Goal: Information Seeking & Learning: Learn about a topic

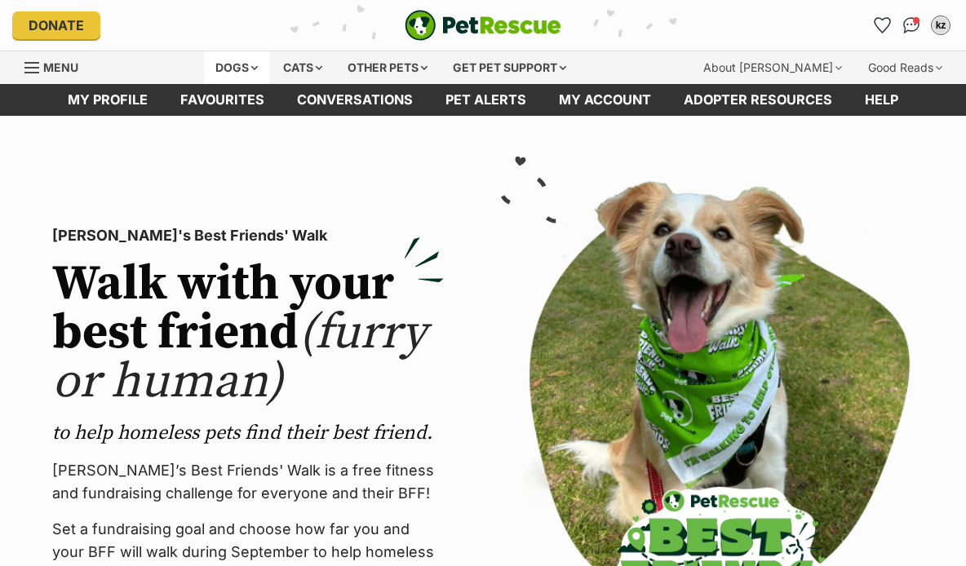
click at [220, 64] on div "Dogs" at bounding box center [236, 67] width 65 height 33
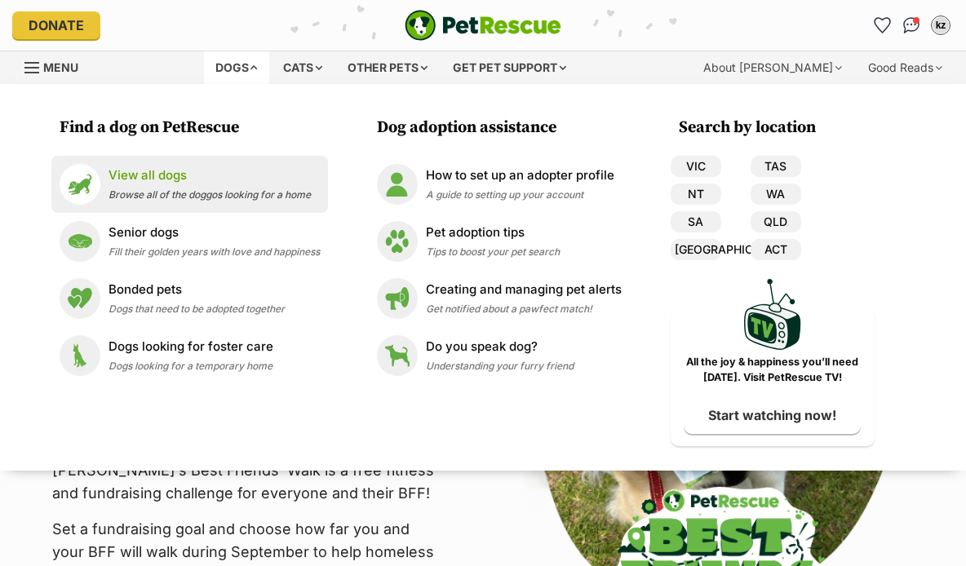
click at [180, 179] on p "View all dogs" at bounding box center [210, 176] width 202 height 19
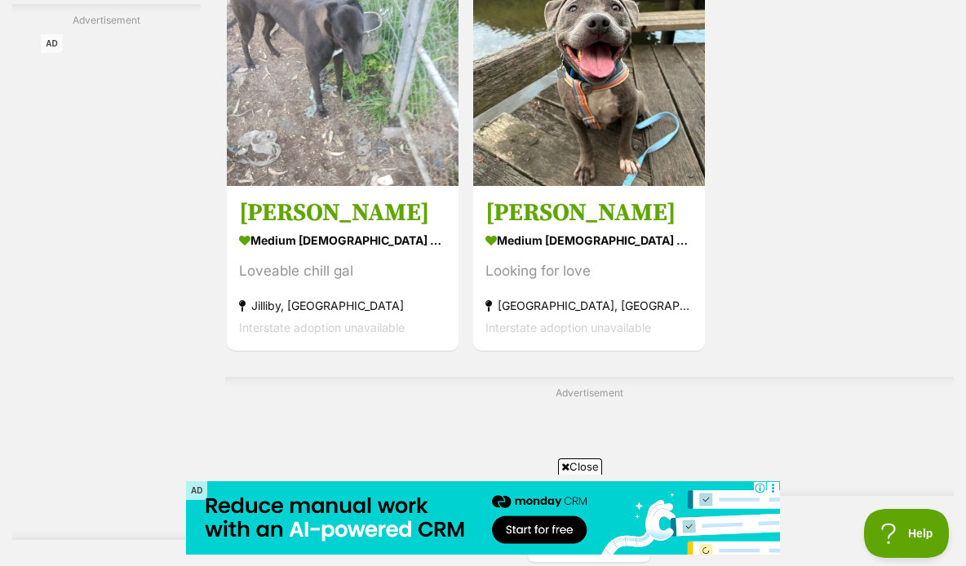
scroll to position [3569, 0]
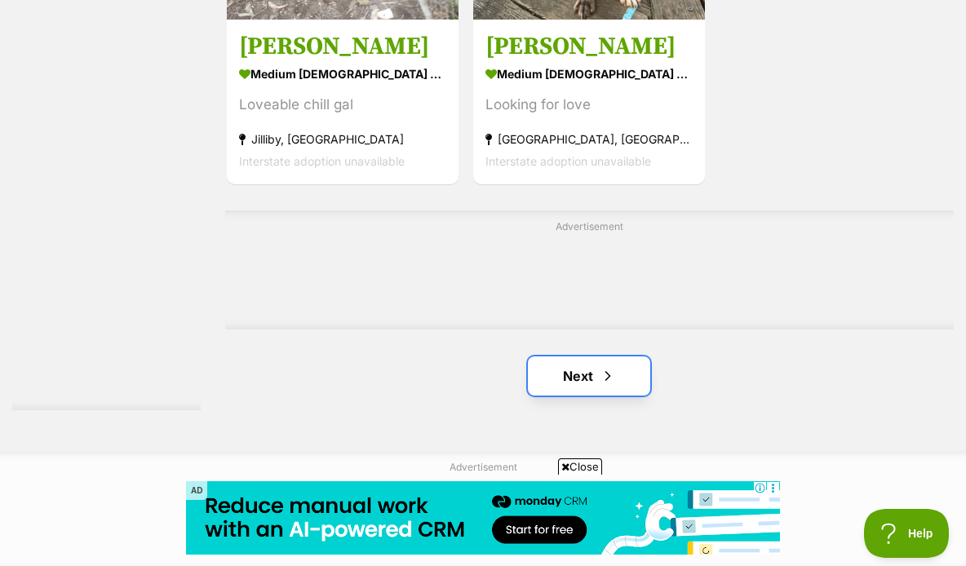
click at [602, 366] on span "Next page" at bounding box center [608, 376] width 16 height 20
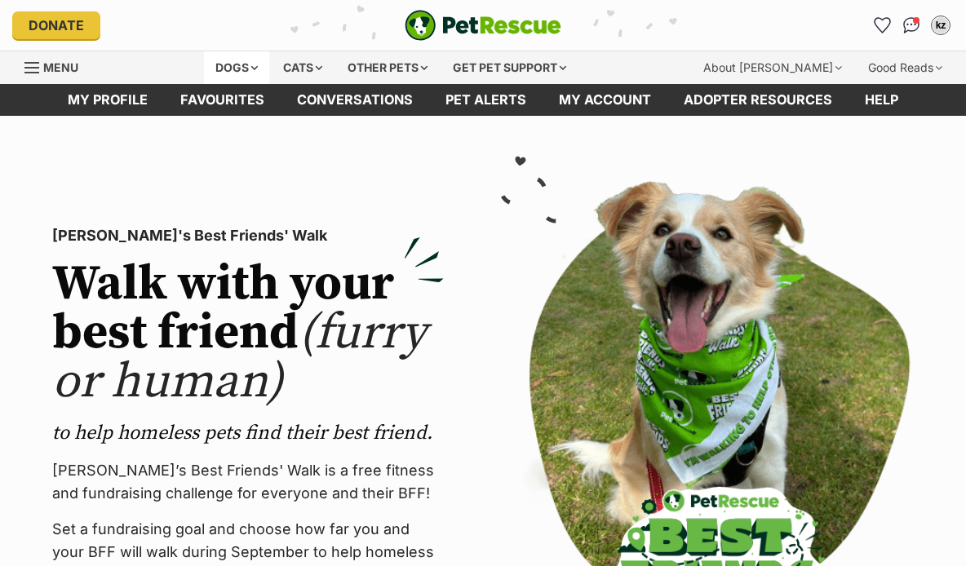
click at [239, 51] on div "Dogs" at bounding box center [236, 67] width 65 height 33
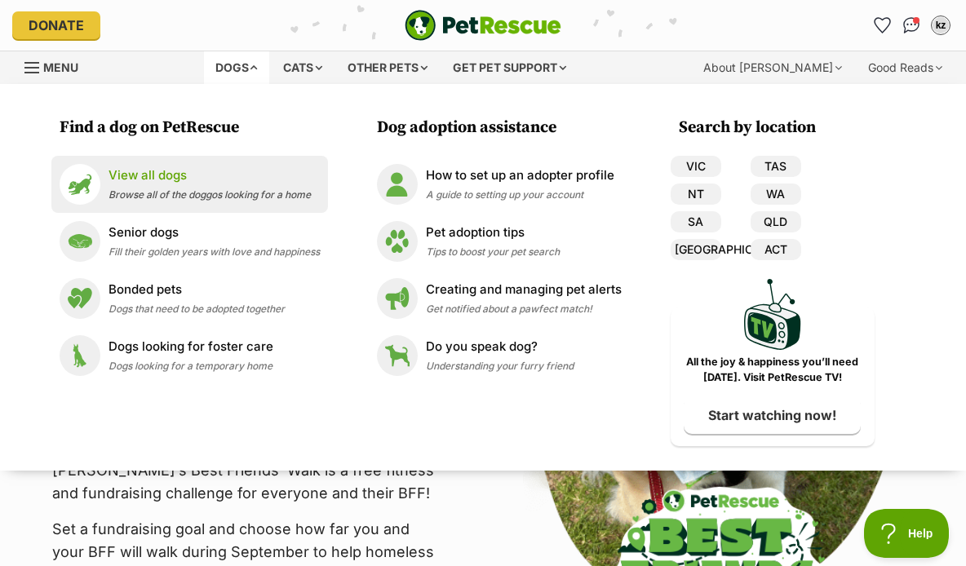
click at [168, 186] on div "View all dogs Browse all of the doggos looking for a home" at bounding box center [210, 184] width 202 height 35
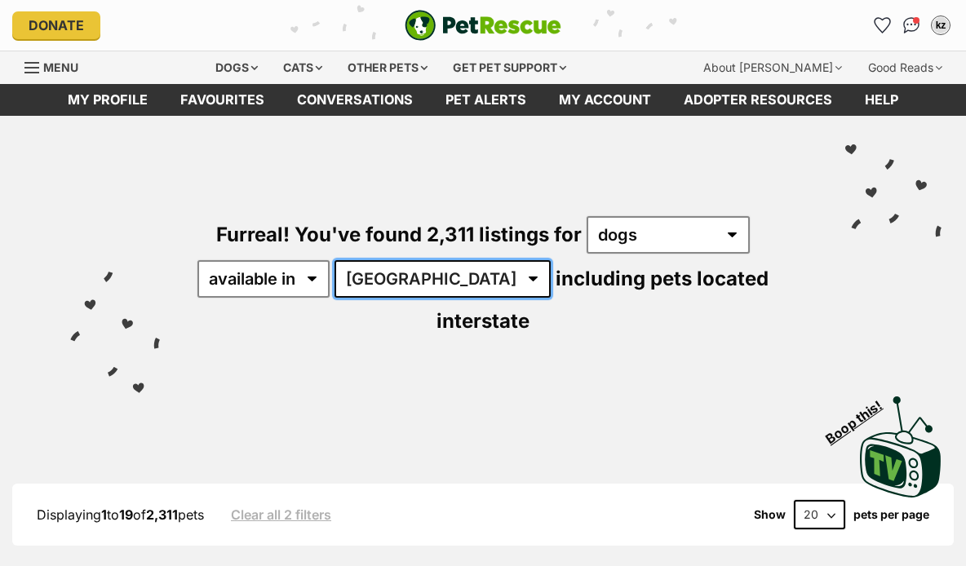
click at [409, 296] on select "Australia ACT NSW NT QLD SA TAS VIC WA" at bounding box center [443, 279] width 216 height 38
select select "QLD"
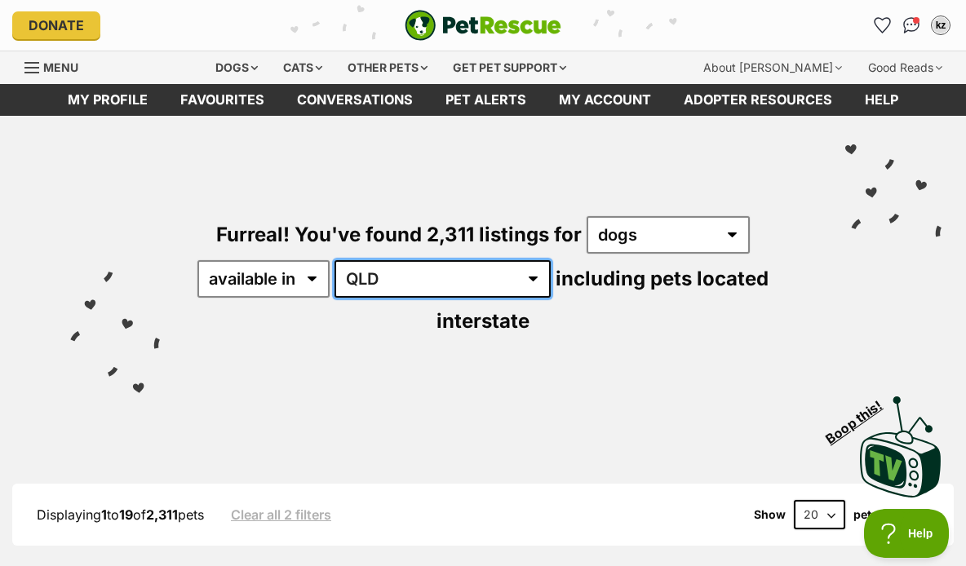
click at [338, 260] on select "Australia ACT NSW NT QLD SA TAS VIC WA" at bounding box center [443, 279] width 216 height 38
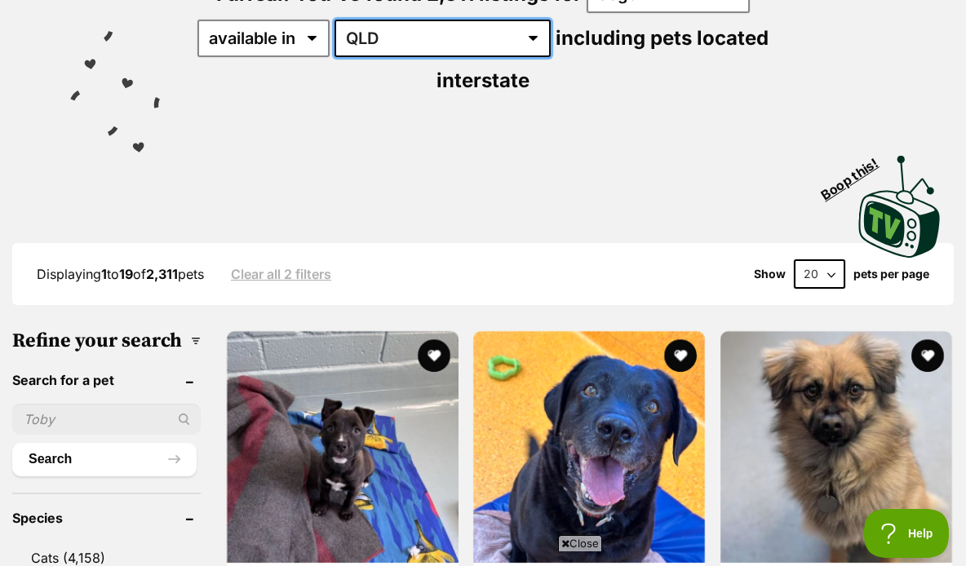
scroll to position [325, 0]
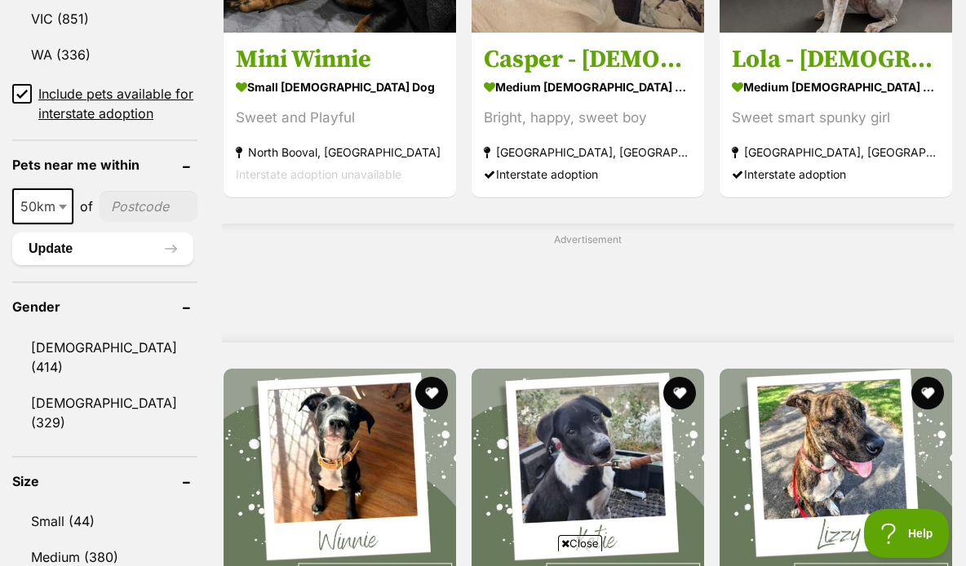
scroll to position [1194, 0]
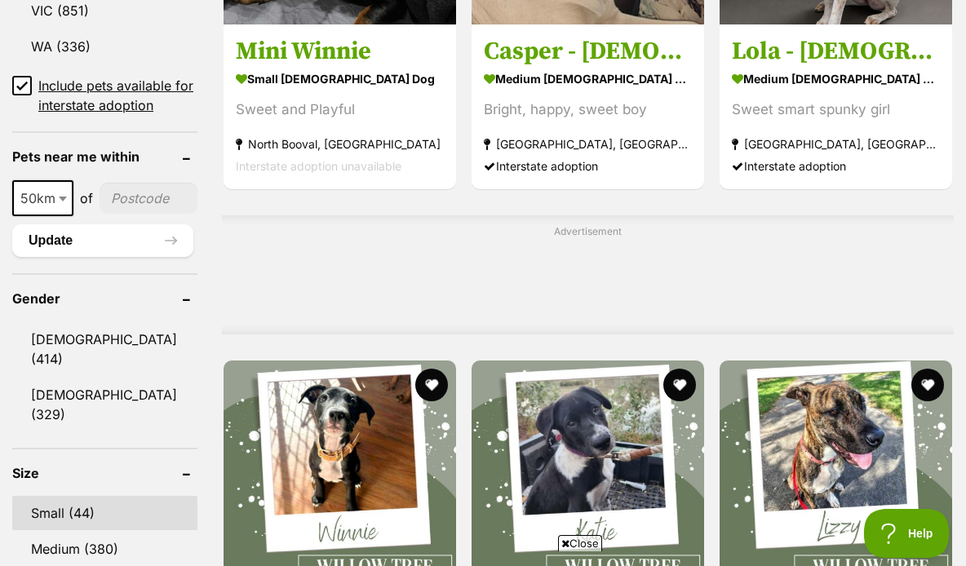
click at [154, 496] on link "Small (44)" at bounding box center [104, 513] width 185 height 34
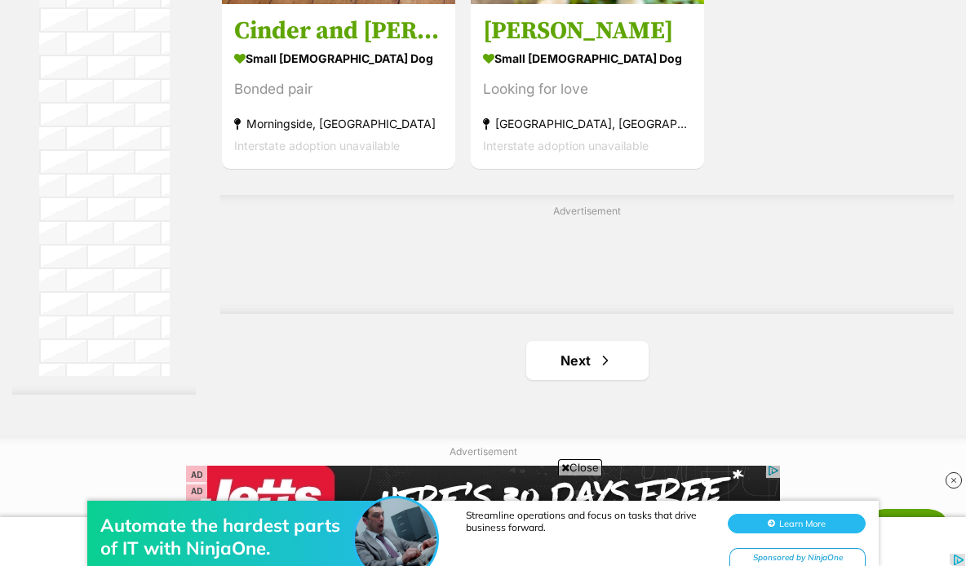
scroll to position [3759, 0]
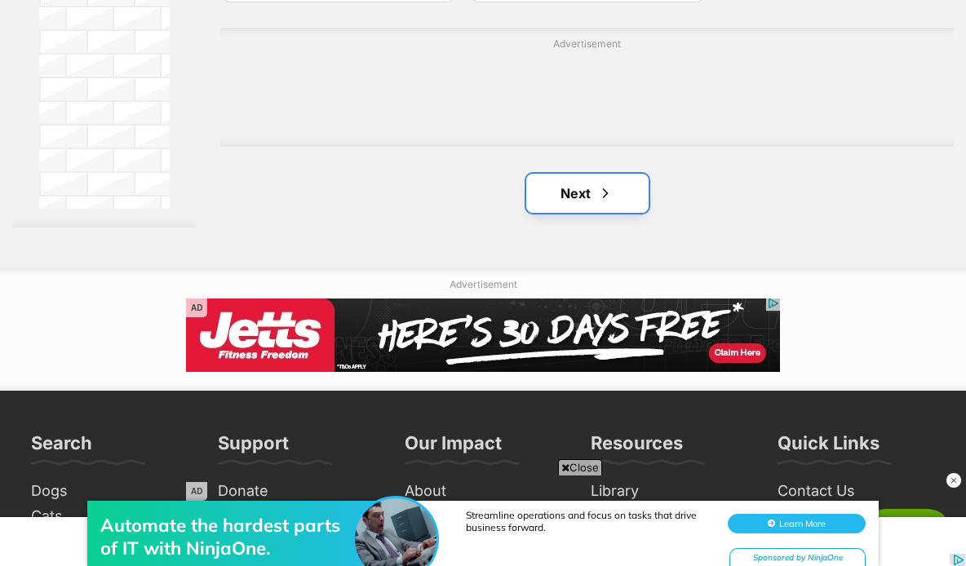
click at [597, 174] on link "Next" at bounding box center [587, 193] width 122 height 39
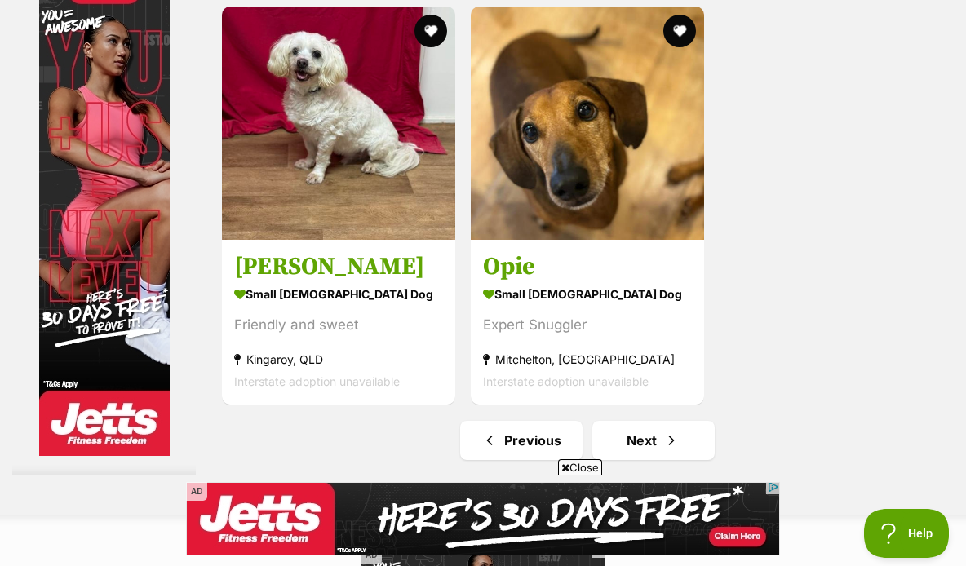
scroll to position [3716, 0]
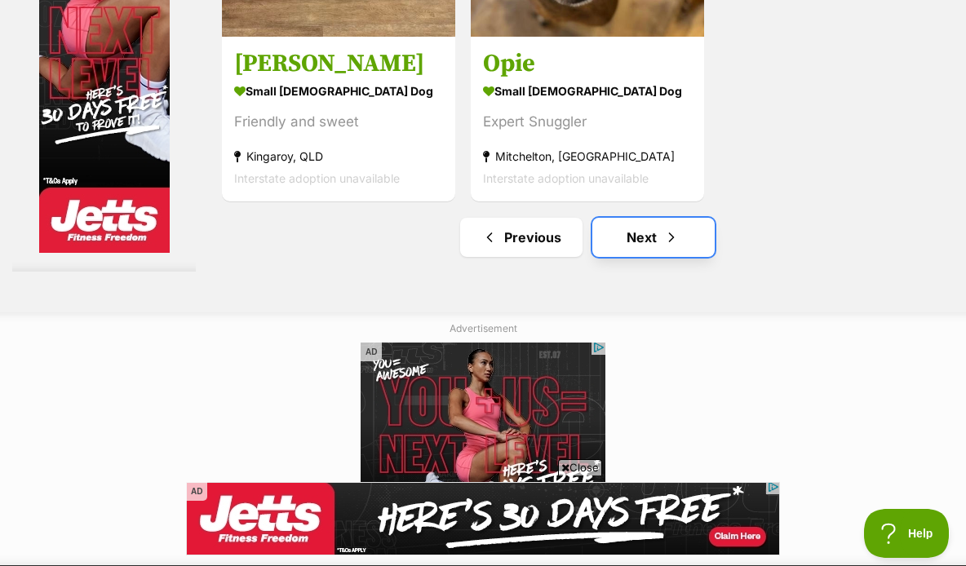
click at [662, 218] on link "Next" at bounding box center [654, 237] width 122 height 39
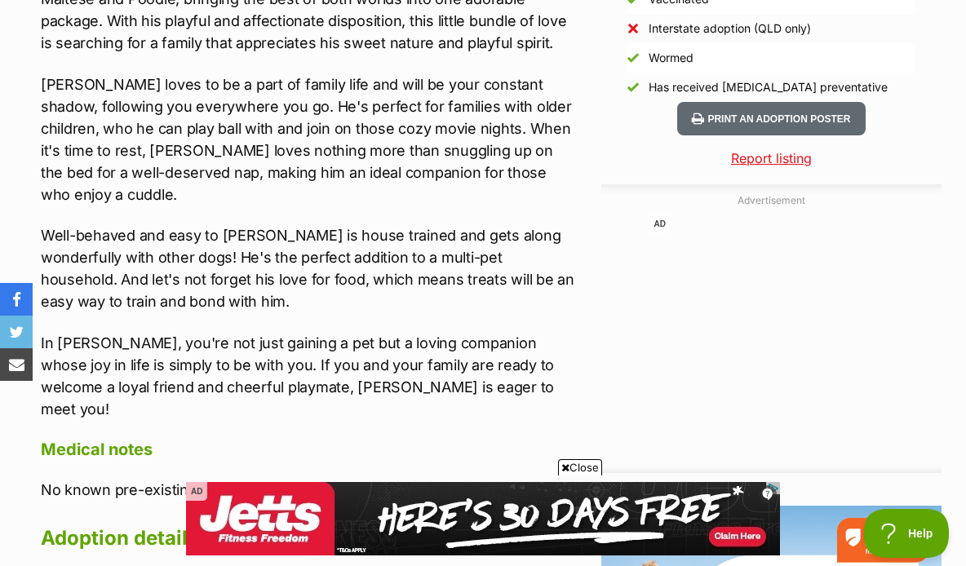
scroll to position [1625, 0]
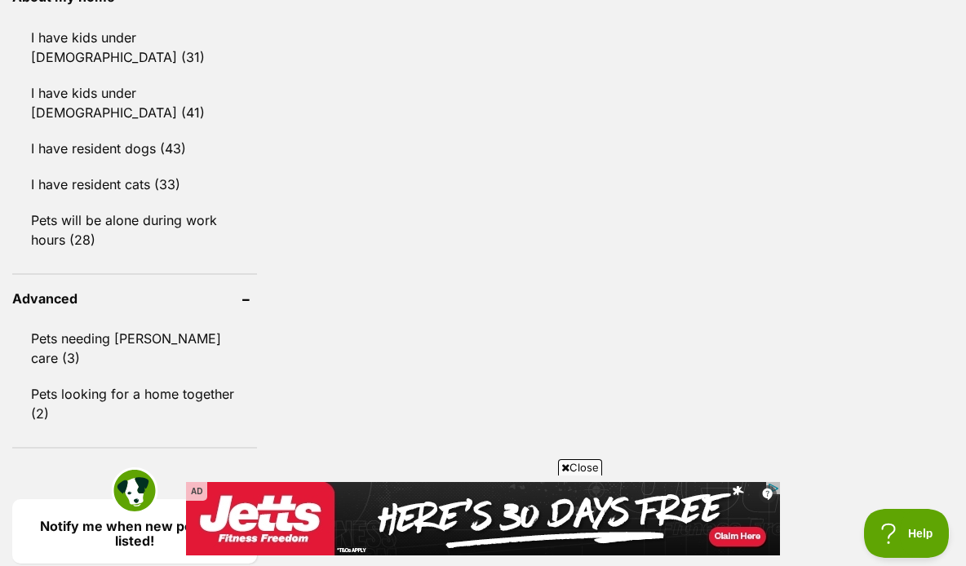
scroll to position [2222, 0]
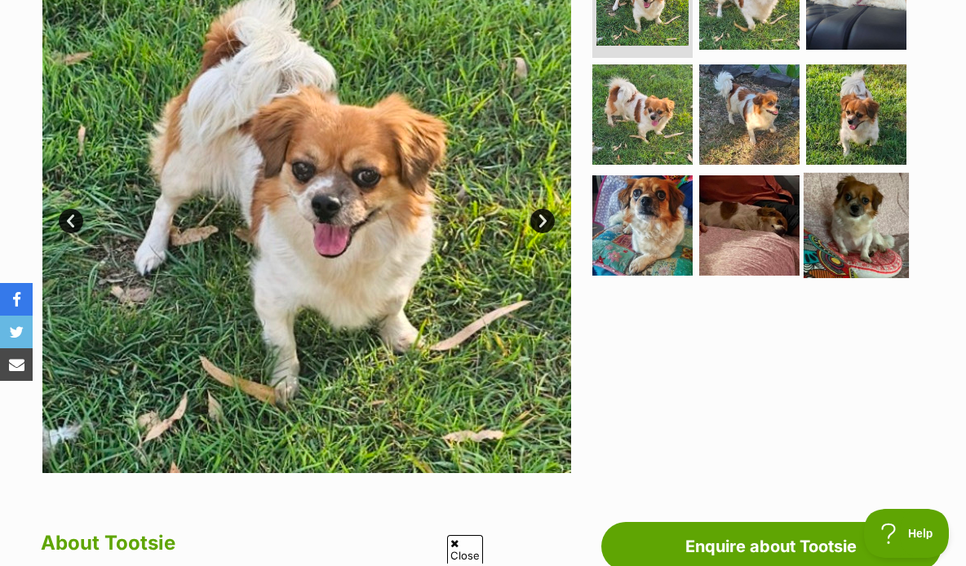
click at [836, 215] on img at bounding box center [856, 225] width 105 height 105
